Goal: Use online tool/utility: Utilize a website feature to perform a specific function

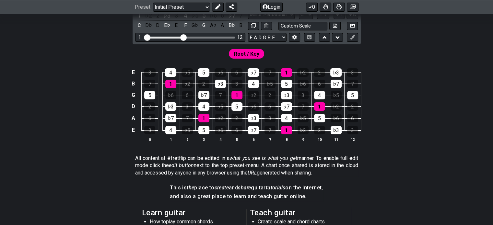
scroll to position [123, 0]
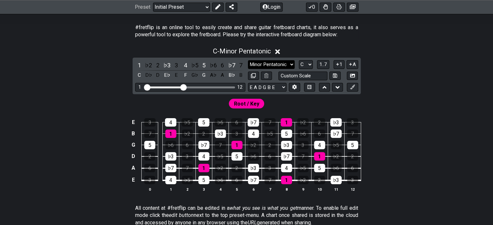
click at [284, 66] on select "Minor Pentatonic Click to edit Minor Pentatonic Major Pentatonic Minor Blues Ma…" at bounding box center [271, 64] width 47 height 9
select select "Major Pentatonic"
click at [248, 60] on select "Minor Pentatonic Click to edit Minor Pentatonic Major Pentatonic Minor Blues Ma…" at bounding box center [271, 64] width 47 height 9
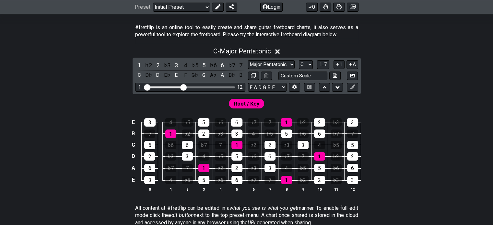
drag, startPoint x: 182, startPoint y: 90, endPoint x: 213, endPoint y: 85, distance: 31.2
click at [213, 85] on div "1 12" at bounding box center [190, 87] width 110 height 9
drag, startPoint x: 183, startPoint y: 89, endPoint x: 228, endPoint y: 92, distance: 45.8
click at [228, 87] on input "Visible fret range" at bounding box center [190, 87] width 92 height 0
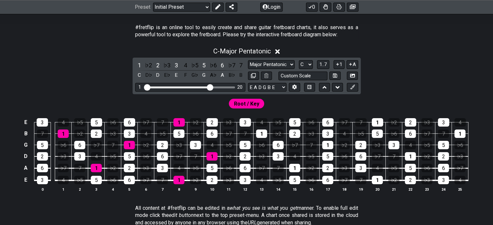
drag, startPoint x: 227, startPoint y: 87, endPoint x: 211, endPoint y: 85, distance: 16.3
click at [211, 87] on input "Visible fret range" at bounding box center [190, 87] width 92 height 0
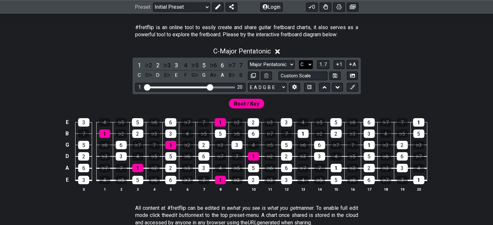
click at [306, 66] on select "A♭ A A♯ B♭ B C C♯ D♭ D D♯ E♭ E F F♯ G♭ G G♯" at bounding box center [306, 64] width 14 height 9
click at [299, 60] on select "A♭ A A♯ B♭ B C C♯ D♭ D D♯ E♭ E F F♯ G♭ G G♯" at bounding box center [306, 64] width 14 height 9
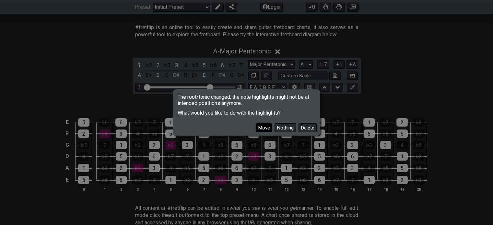
click at [261, 132] on button "Move" at bounding box center [264, 128] width 17 height 9
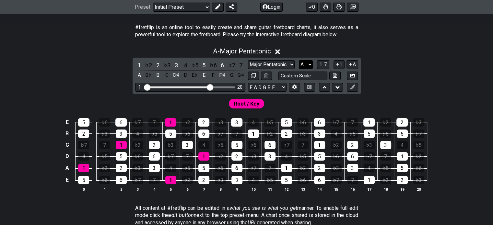
click at [311, 64] on select "A♭ A A♯ B♭ B C C♯ D♭ D D♯ E♭ E F F♯ G♭ G G♯" at bounding box center [306, 64] width 14 height 9
click at [299, 60] on select "A♭ A A♯ B♭ B C C♯ D♭ D D♯ E♭ E F F♯ G♭ G G♯" at bounding box center [306, 64] width 14 height 9
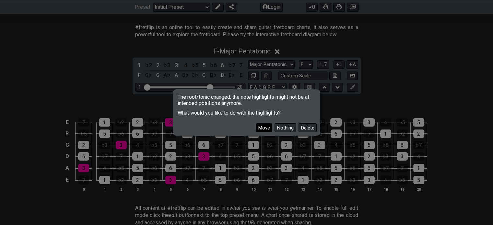
click at [264, 127] on button "Move" at bounding box center [264, 128] width 17 height 9
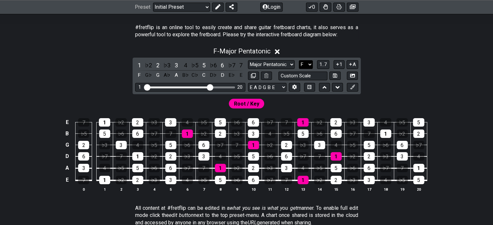
click at [312, 65] on select "A♭ A A♯ B♭ B C C♯ D♭ D D♯ E♭ E F F♯ G♭ G G♯" at bounding box center [306, 64] width 14 height 9
select select "A"
click at [299, 60] on select "A♭ A A♯ B♭ B C C♯ D♭ D D♯ E♭ E F F♯ G♭ G G♯" at bounding box center [306, 64] width 14 height 9
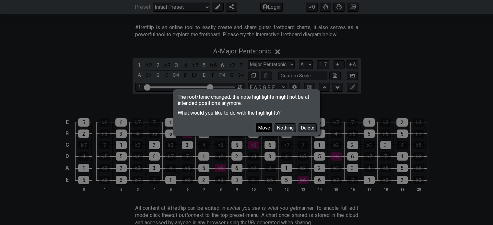
click at [262, 128] on button "Move" at bounding box center [264, 128] width 17 height 9
